Goal: Information Seeking & Learning: Compare options

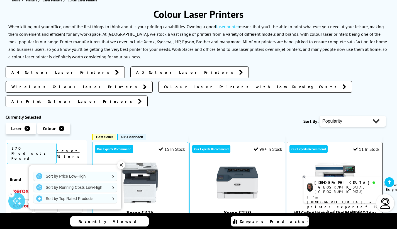
scroll to position [71, 0]
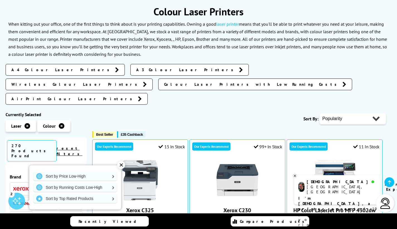
click at [45, 70] on span "A4 Colour Laser Printers" at bounding box center [61, 70] width 101 height 6
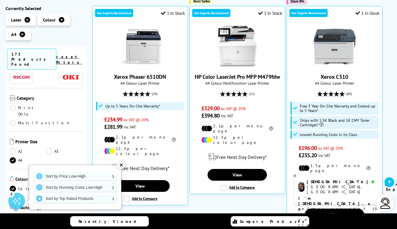
scroll to position [53, 0]
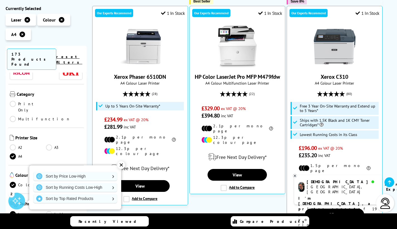
click at [49, 116] on link "Multifunction" at bounding box center [40, 119] width 61 height 6
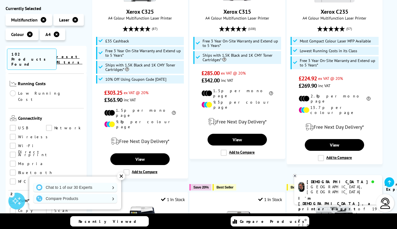
scroll to position [197, 0]
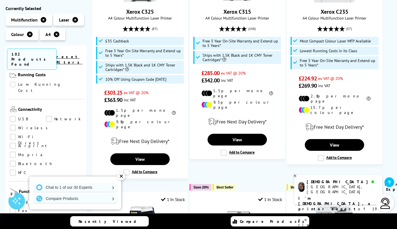
click at [14, 198] on link "Copy" at bounding box center [28, 201] width 36 height 6
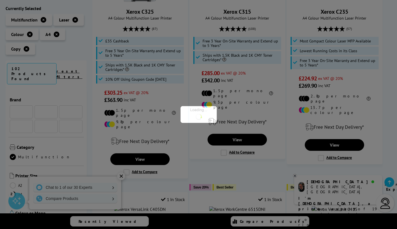
scroll to position [197, 0]
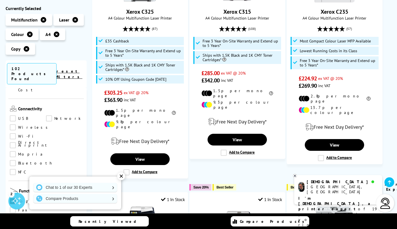
click at [51, 198] on link "Scan" at bounding box center [64, 201] width 36 height 6
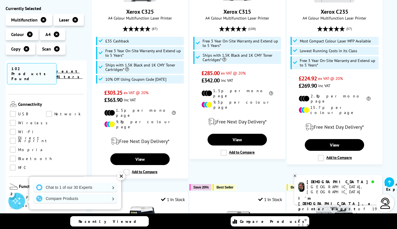
scroll to position [202, 0]
click at [121, 175] on div "✕" at bounding box center [121, 176] width 8 height 8
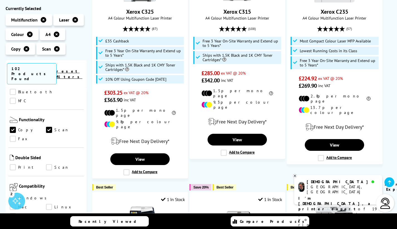
scroll to position [268, 0]
click at [13, 164] on link "Print" at bounding box center [28, 167] width 36 height 6
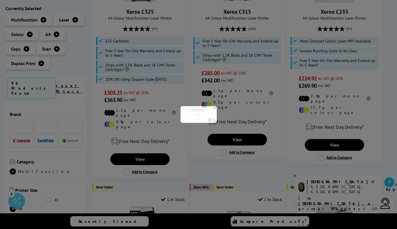
scroll to position [268, 0]
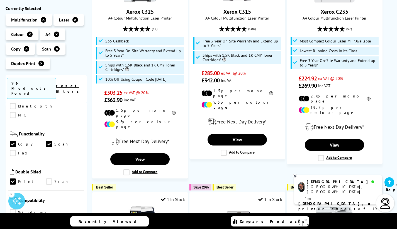
click at [50, 178] on link "Scan" at bounding box center [64, 181] width 36 height 6
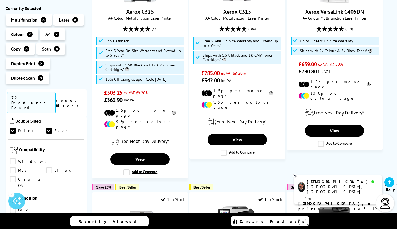
scroll to position [334, 0]
click at [46, 166] on link "Mac" at bounding box center [28, 169] width 36 height 6
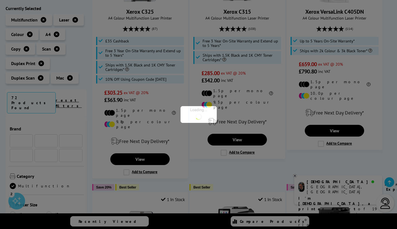
scroll to position [334, 0]
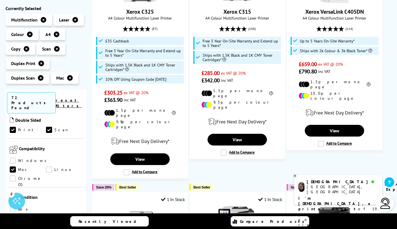
click at [12, 158] on link "Windows" at bounding box center [30, 161] width 40 height 6
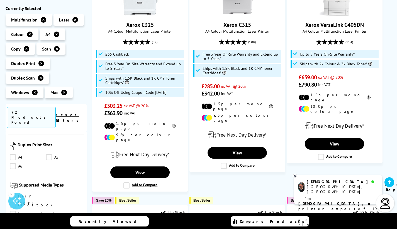
scroll to position [537, 0]
click at [13, 192] on link "Plain Paper" at bounding box center [28, 195] width 36 height 6
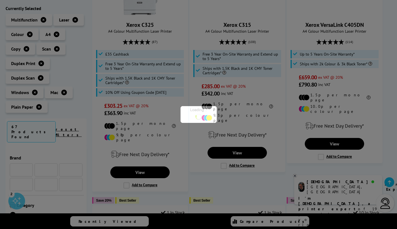
scroll to position [537, 0]
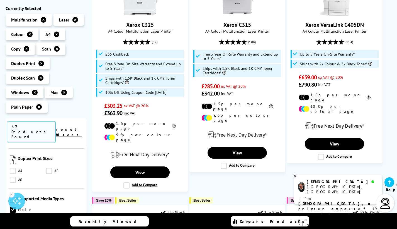
click at [49, 215] on link "Cardstock" at bounding box center [31, 218] width 43 height 6
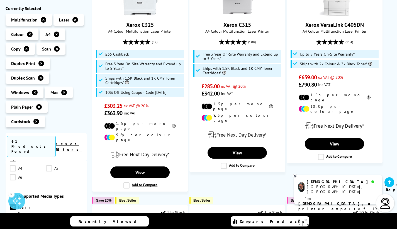
scroll to position [552, 0]
click at [13, 223] on link "Letterhead" at bounding box center [33, 226] width 46 height 6
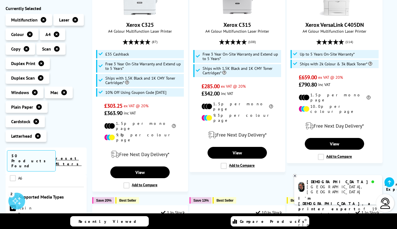
scroll to position [567, 0]
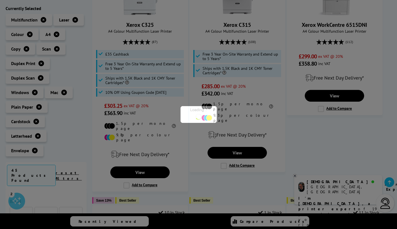
scroll to position [567, 0]
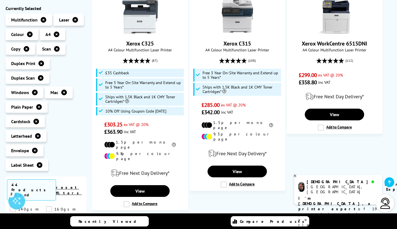
scroll to position [155, 0]
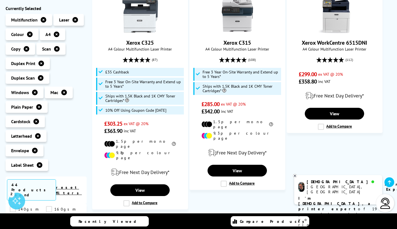
click at [295, 175] on icon at bounding box center [295, 176] width 2 height 2
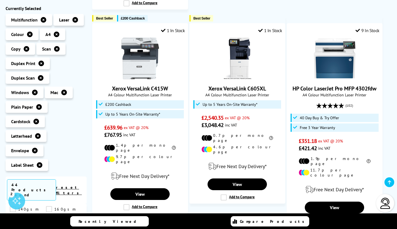
scroll to position [599, 0]
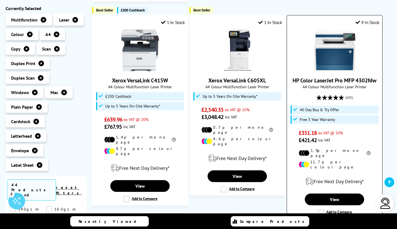
click at [321, 209] on label "Add to Compare" at bounding box center [335, 212] width 34 height 6
click at [0, 0] on input "Add to Compare" at bounding box center [0, 0] width 0 height 0
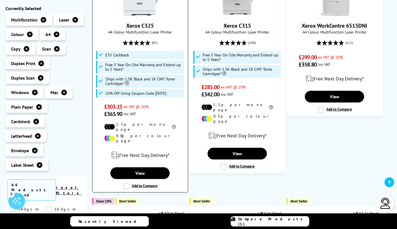
scroll to position [173, 0]
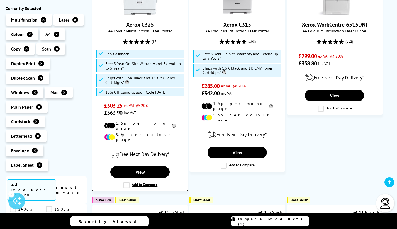
click at [126, 182] on label "Add to Compare" at bounding box center [141, 185] width 34 height 6
click at [0, 0] on input "Add to Compare" at bounding box center [0, 0] width 0 height 0
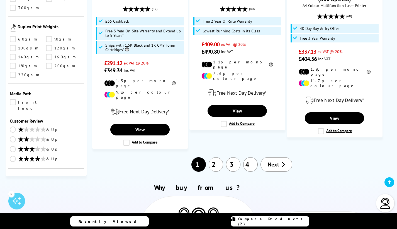
scroll to position [906, 0]
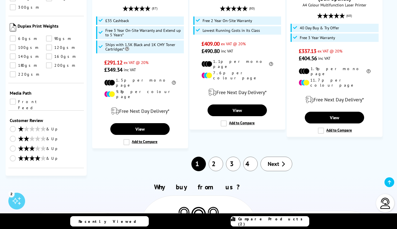
click at [272, 160] on span "Next" at bounding box center [273, 163] width 11 height 7
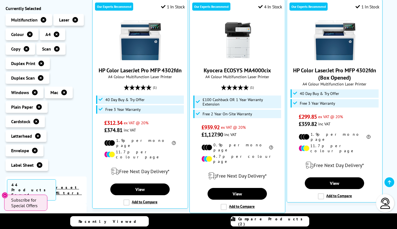
scroll to position [134, 0]
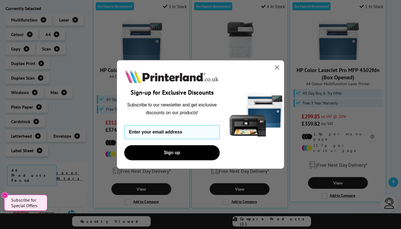
click at [278, 66] on circle "Close dialog" at bounding box center [277, 67] width 9 height 9
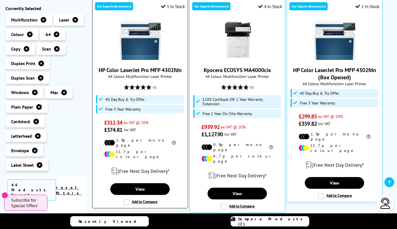
click at [127, 199] on label "Add to Compare" at bounding box center [141, 202] width 34 height 6
click at [0, 0] on input "Add to Compare" at bounding box center [0, 0] width 0 height 0
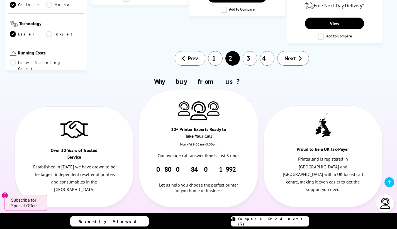
scroll to position [959, 0]
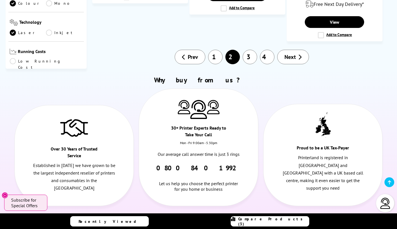
click at [289, 53] on span "Next" at bounding box center [290, 56] width 11 height 7
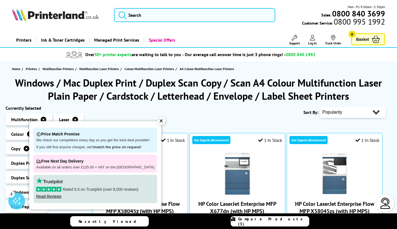
click at [158, 123] on div "✕" at bounding box center [162, 121] width 8 height 8
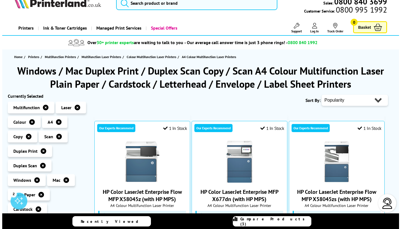
scroll to position [13, 0]
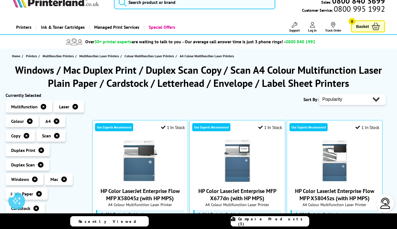
click at [265, 220] on span "Compare Products (3)" at bounding box center [273, 221] width 71 height 10
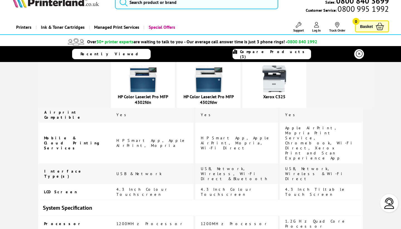
scroll to position [872, 0]
drag, startPoint x: 355, startPoint y: 174, endPoint x: 377, endPoint y: 119, distance: 59.1
click at [377, 119] on div "HP Color LaserJet Pro MFP 4302fdn HP Color LaserJet Pro MFP 4302fdw remove" at bounding box center [200, 184] width 401 height 1989
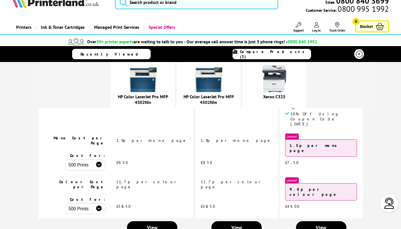
scroll to position [119, 0]
click at [158, 224] on span "View" at bounding box center [152, 227] width 11 height 6
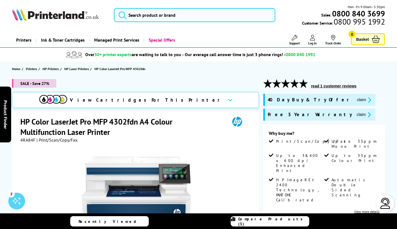
click at [154, 100] on span "View Cartridges For This Printer" at bounding box center [146, 100] width 153 height 6
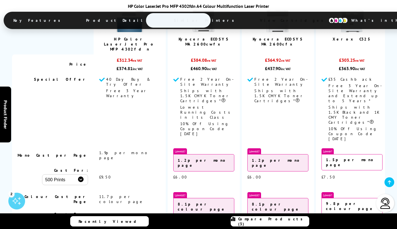
scroll to position [1804, 0]
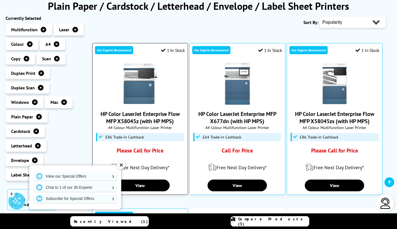
scroll to position [96, 0]
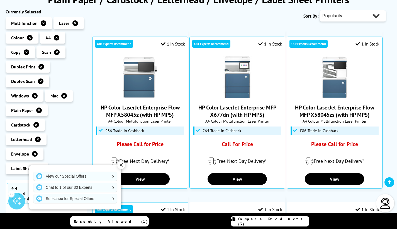
click at [122, 163] on div "✕" at bounding box center [121, 165] width 8 height 8
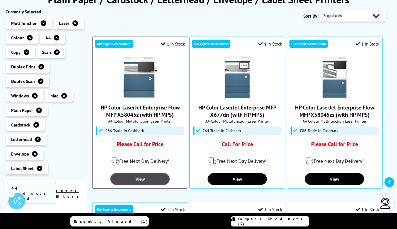
click at [139, 177] on link "View" at bounding box center [139, 179] width 59 height 12
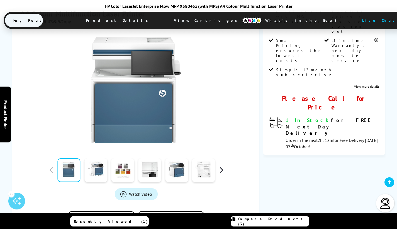
scroll to position [105, 0]
click at [222, 170] on button "button" at bounding box center [221, 170] width 8 height 8
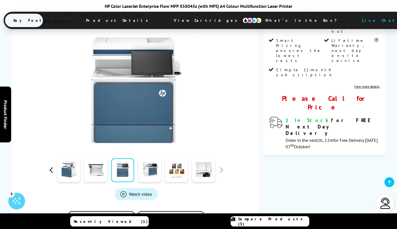
click at [49, 168] on button "button" at bounding box center [51, 170] width 8 height 8
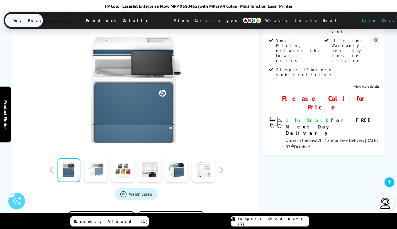
click at [96, 172] on link at bounding box center [95, 170] width 23 height 24
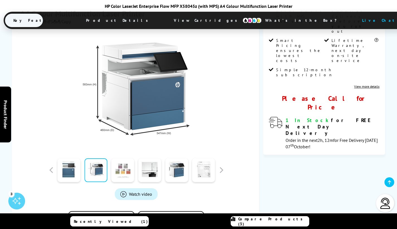
click at [130, 169] on link at bounding box center [123, 170] width 23 height 24
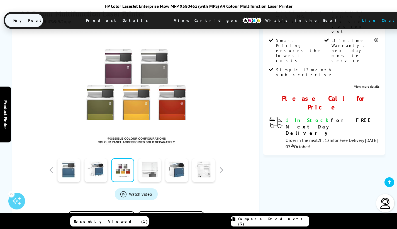
click at [150, 169] on link at bounding box center [149, 170] width 23 height 24
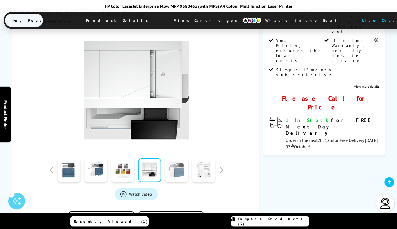
click at [174, 171] on link at bounding box center [176, 170] width 23 height 24
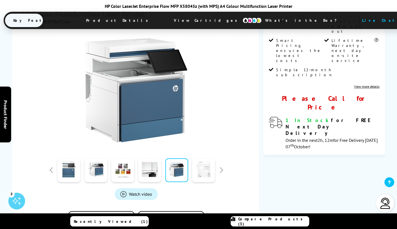
click at [204, 175] on link at bounding box center [203, 170] width 23 height 24
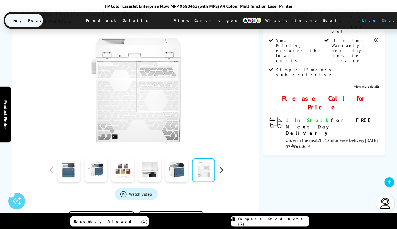
click at [222, 172] on button "button" at bounding box center [221, 170] width 8 height 8
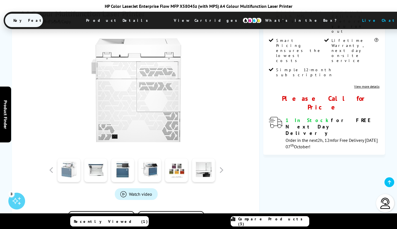
click at [73, 170] on link at bounding box center [68, 170] width 23 height 24
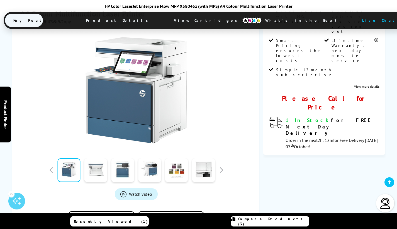
click at [97, 173] on link at bounding box center [95, 170] width 23 height 24
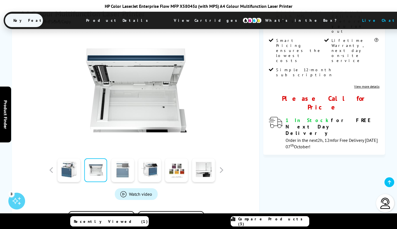
click at [125, 174] on link at bounding box center [123, 170] width 23 height 24
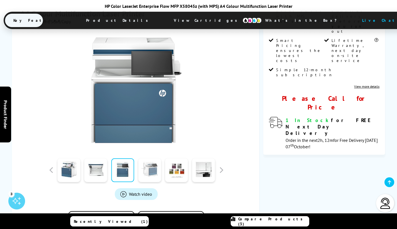
click at [153, 172] on link at bounding box center [149, 170] width 23 height 24
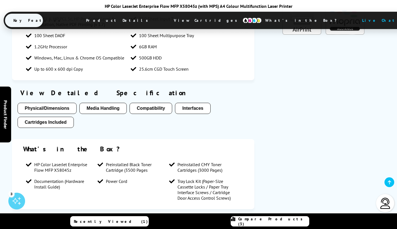
scroll to position [772, 0]
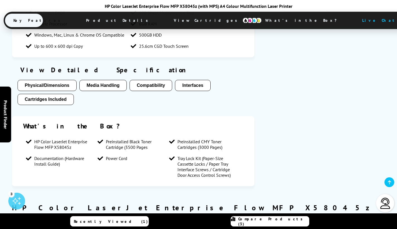
click at [103, 86] on button "Media Handling" at bounding box center [102, 85] width 47 height 11
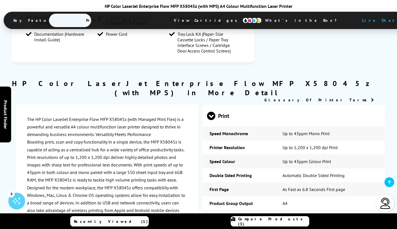
scroll to position [897, 0]
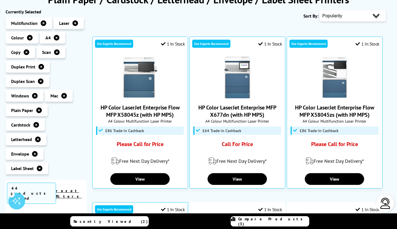
click at [257, 222] on span "Compare Products (3)" at bounding box center [273, 221] width 71 height 10
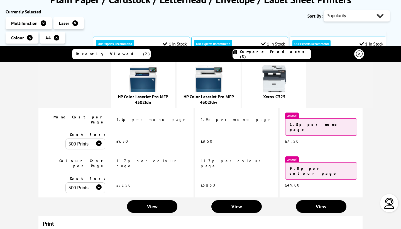
scroll to position [142, 0]
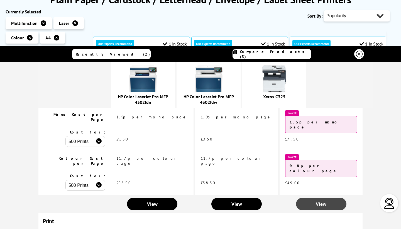
click at [316, 200] on span "View" at bounding box center [321, 203] width 11 height 6
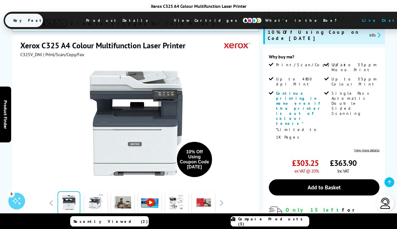
scroll to position [137, 0]
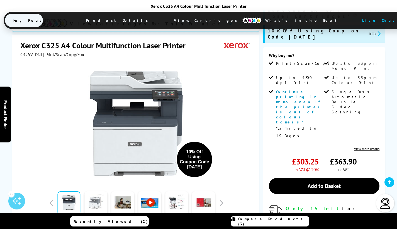
click at [92, 191] on link at bounding box center [95, 203] width 23 height 24
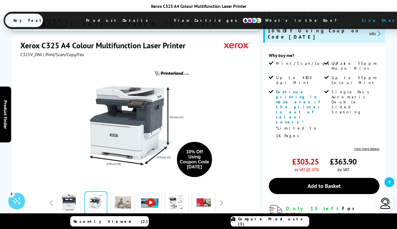
click at [129, 191] on link at bounding box center [123, 203] width 23 height 24
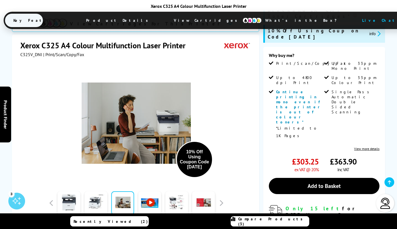
click at [150, 191] on link at bounding box center [149, 203] width 23 height 24
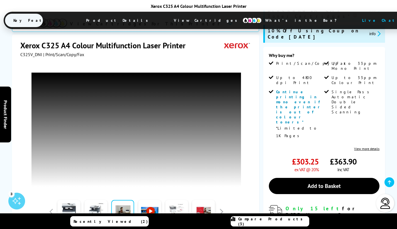
click at [181, 200] on link at bounding box center [176, 212] width 23 height 24
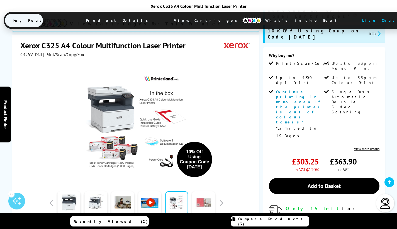
click at [198, 191] on link at bounding box center [203, 203] width 23 height 24
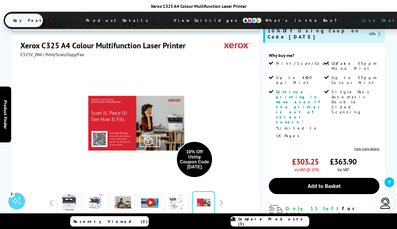
click at [174, 191] on link at bounding box center [176, 203] width 23 height 24
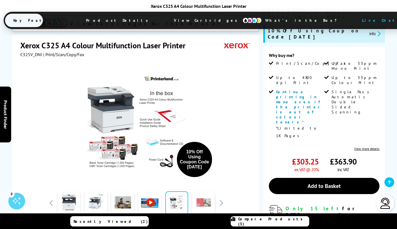
click at [206, 191] on link at bounding box center [203, 203] width 23 height 24
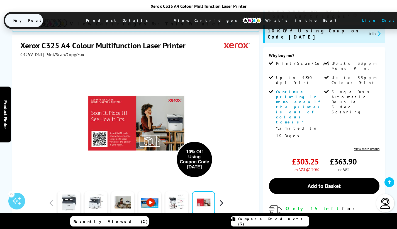
click at [222, 198] on button "button" at bounding box center [221, 202] width 8 height 8
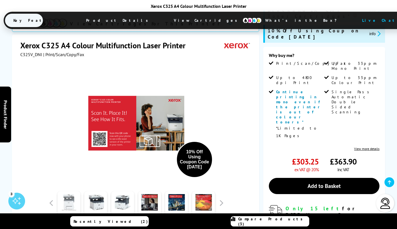
click at [66, 191] on link at bounding box center [68, 203] width 23 height 24
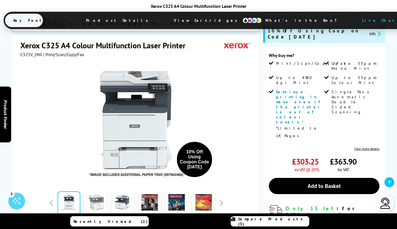
click at [100, 191] on link at bounding box center [95, 203] width 23 height 24
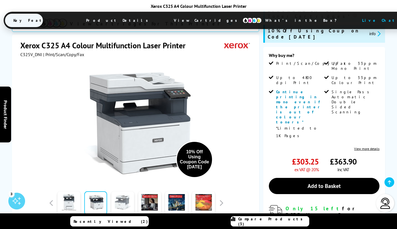
click at [123, 191] on link at bounding box center [123, 203] width 23 height 24
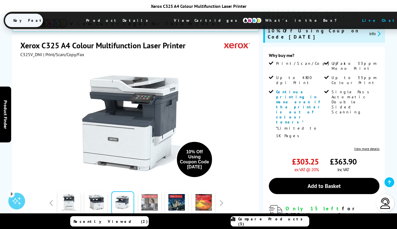
click at [151, 191] on link at bounding box center [149, 203] width 23 height 24
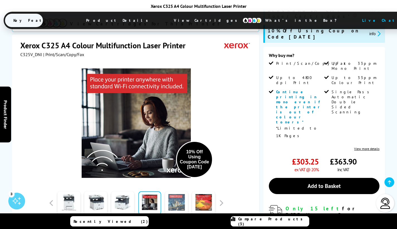
click at [173, 191] on link at bounding box center [176, 203] width 23 height 24
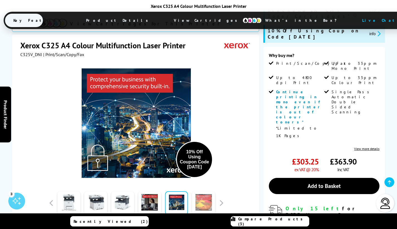
click at [206, 191] on link at bounding box center [203, 203] width 23 height 24
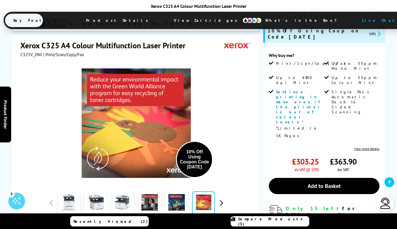
click at [222, 198] on button "button" at bounding box center [221, 202] width 8 height 8
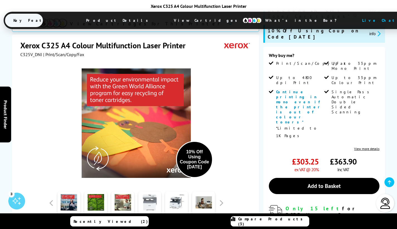
click at [146, 191] on link at bounding box center [149, 203] width 23 height 24
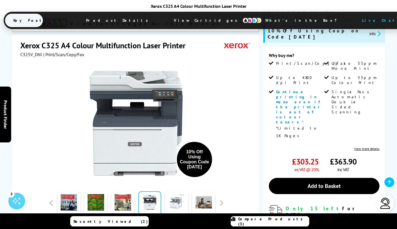
click at [174, 191] on link at bounding box center [176, 203] width 23 height 24
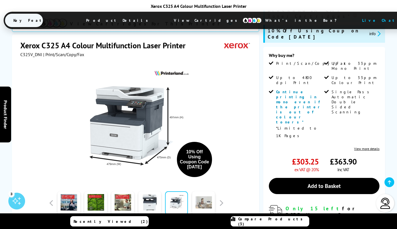
click at [207, 191] on link at bounding box center [203, 203] width 23 height 24
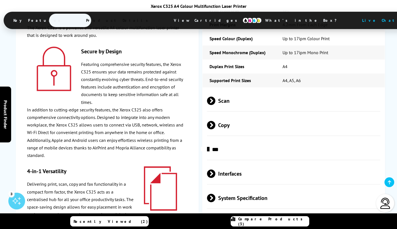
scroll to position [1525, 0]
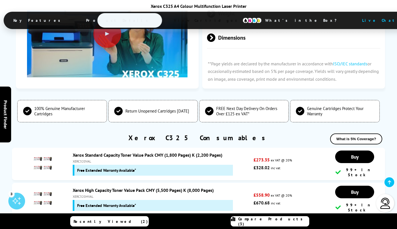
scroll to position [2212, 0]
